Goal: Information Seeking & Learning: Find specific fact

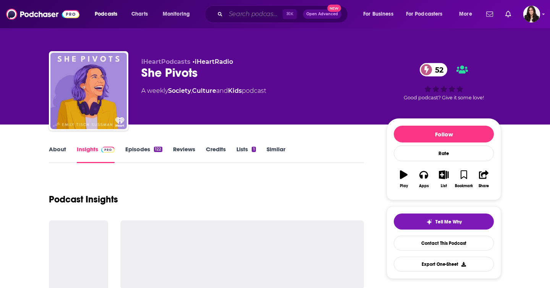
click at [243, 13] on input "Search podcasts, credits, & more..." at bounding box center [254, 14] width 57 height 12
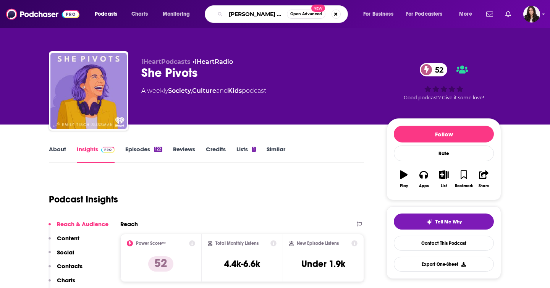
type input "[PERSON_NAME] and tj"
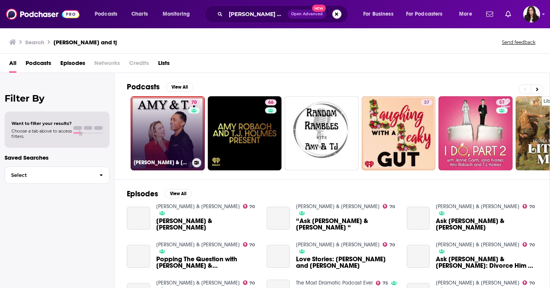
click at [164, 122] on link "70 [PERSON_NAME] & [PERSON_NAME]" at bounding box center [168, 133] width 74 height 74
